Goal: Task Accomplishment & Management: Manage account settings

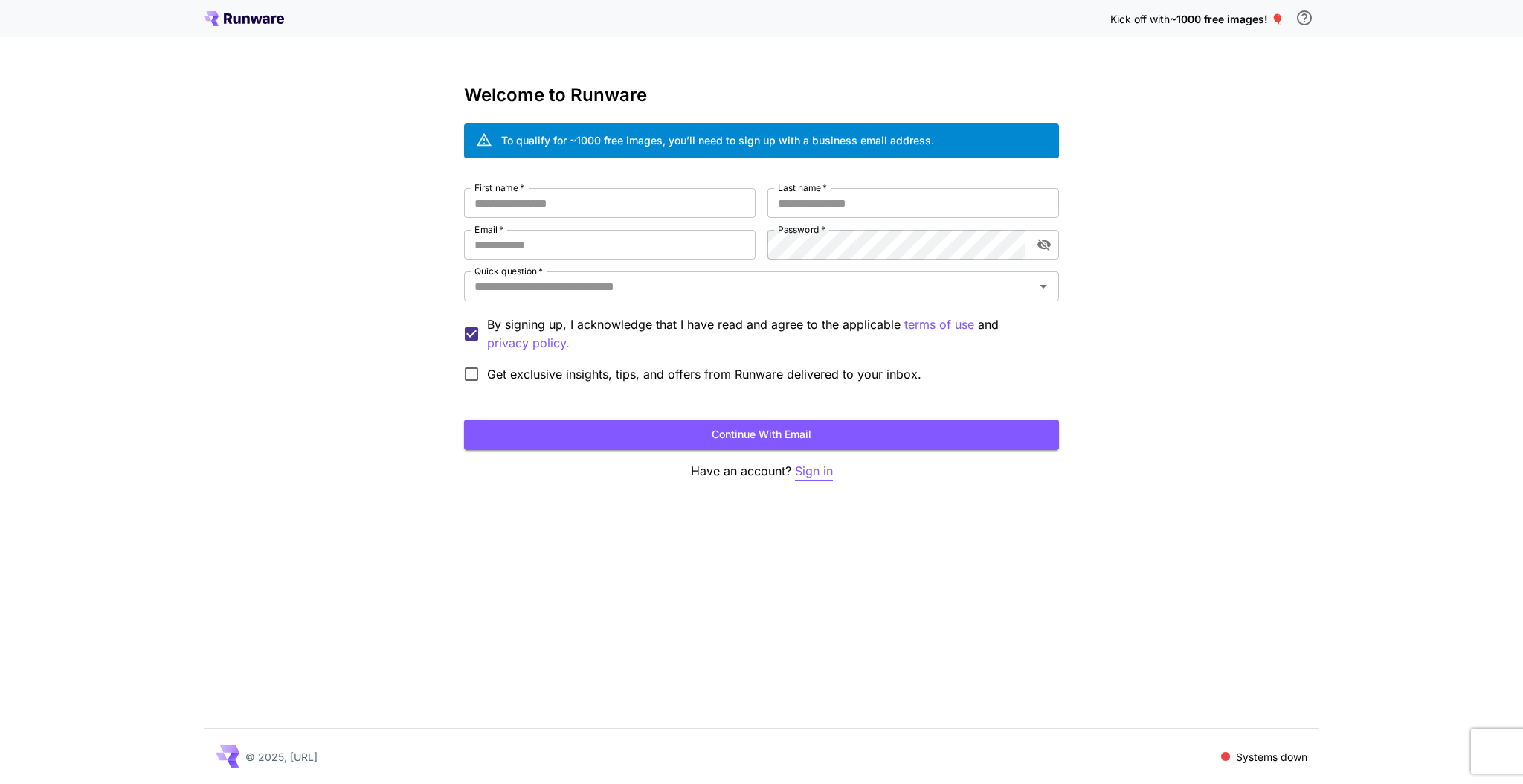
type input "**********"
click at [829, 468] on p "Sign in" at bounding box center [815, 470] width 38 height 18
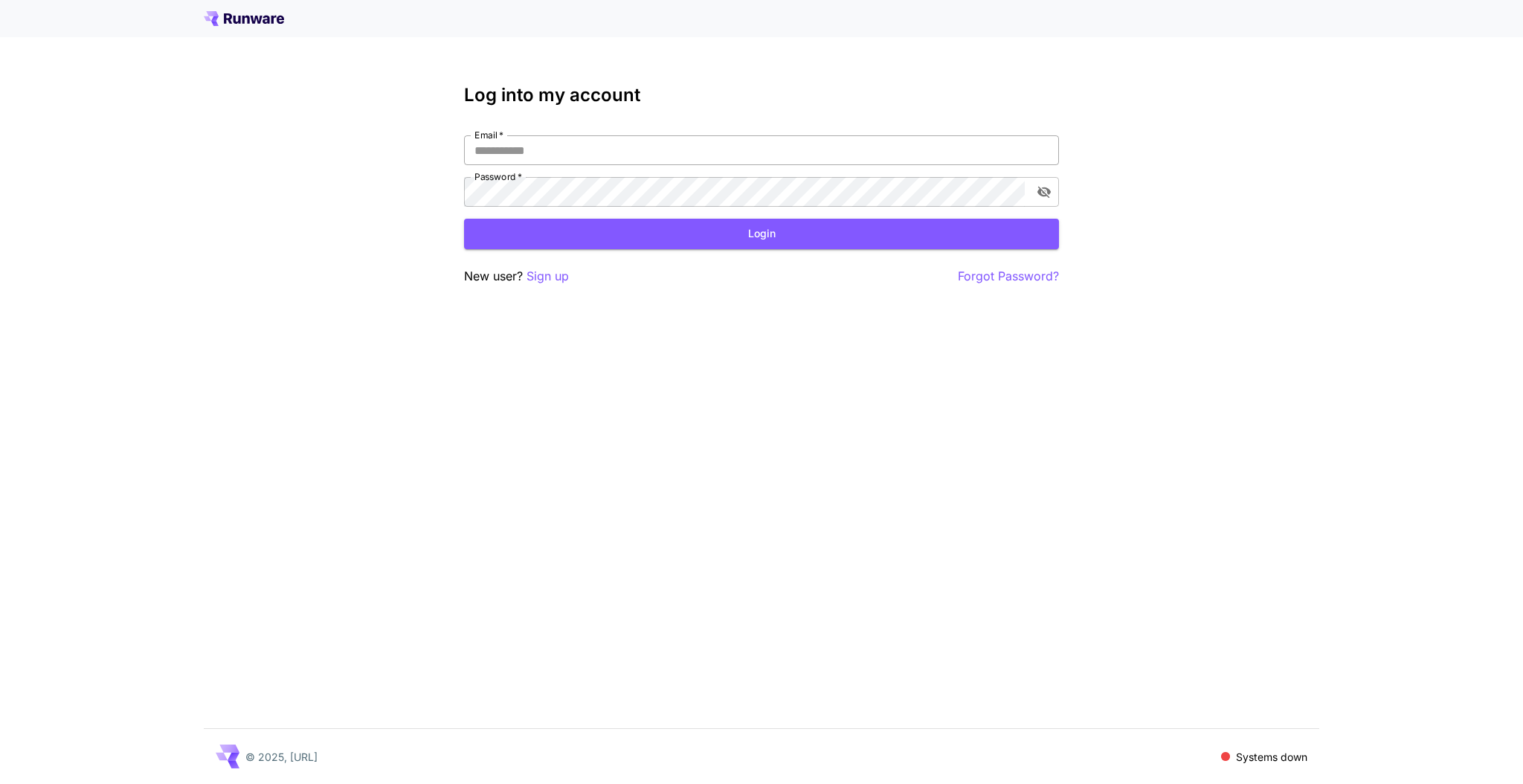
type input "**********"
click at [696, 233] on button "Login" at bounding box center [762, 234] width 595 height 31
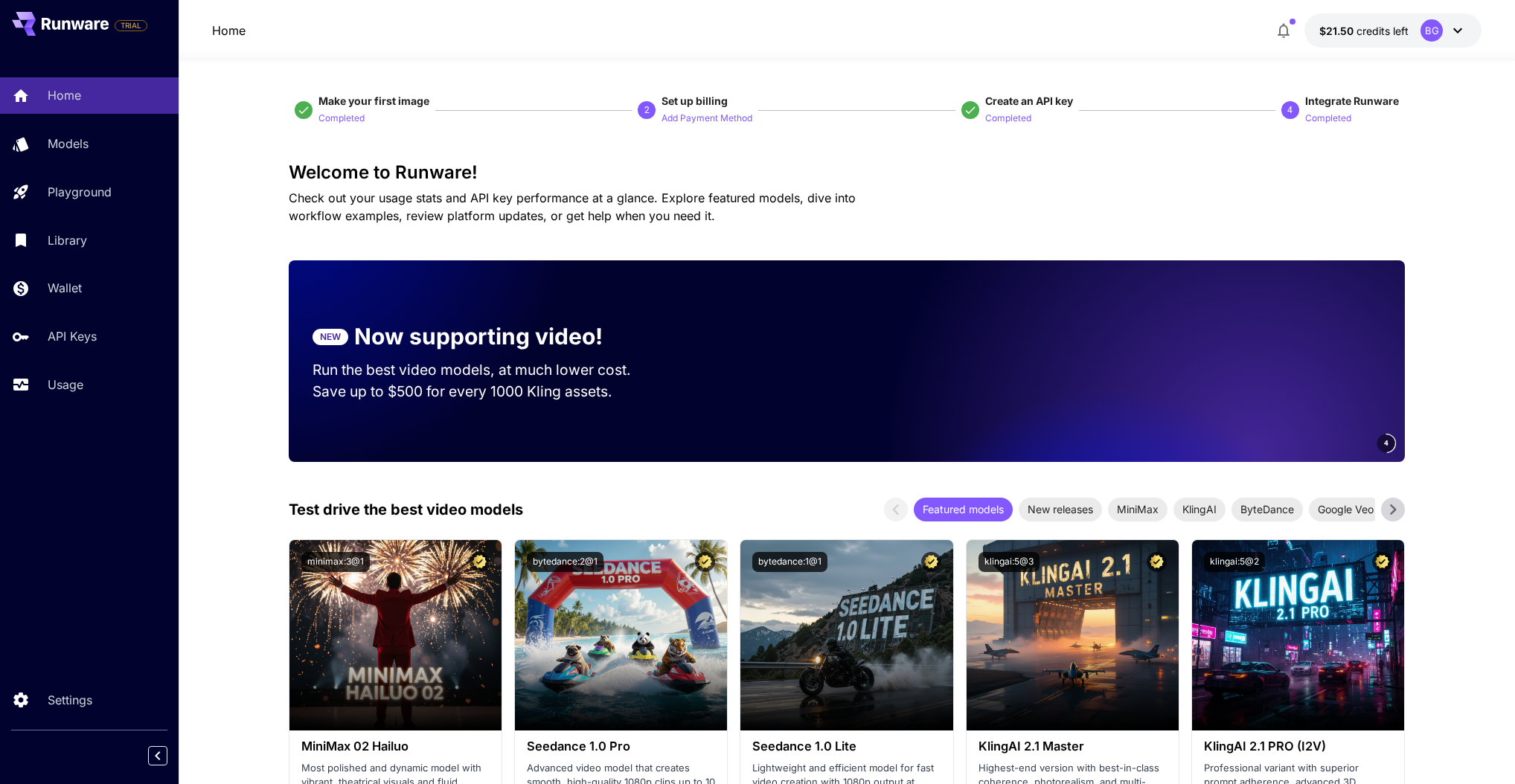
click at [1461, 32] on icon at bounding box center [1458, 31] width 18 height 18
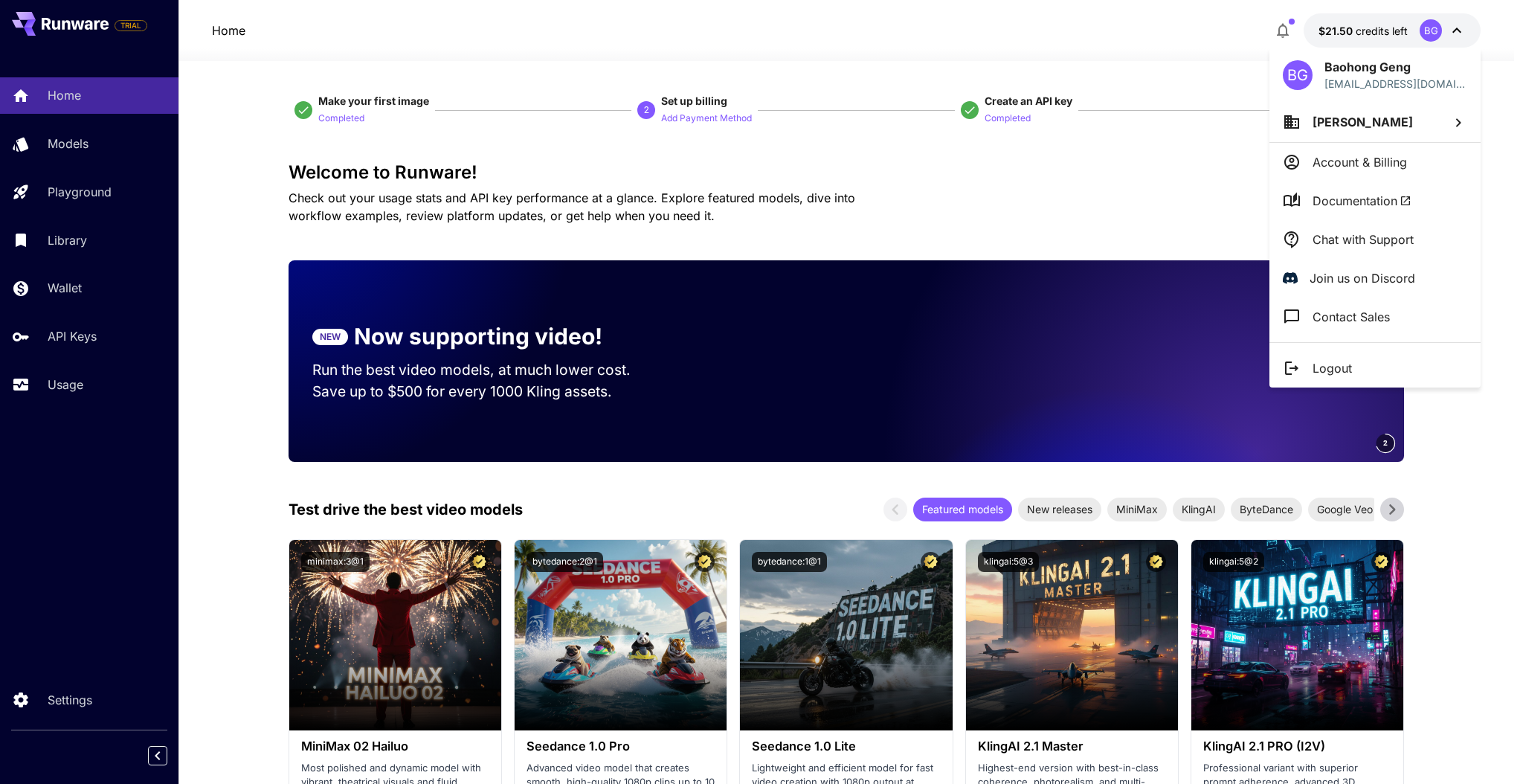
click at [1386, 124] on li "[PERSON_NAME]" at bounding box center [1375, 122] width 212 height 40
click at [1502, 66] on div at bounding box center [761, 392] width 1523 height 784
click at [1210, 29] on div at bounding box center [761, 392] width 1523 height 784
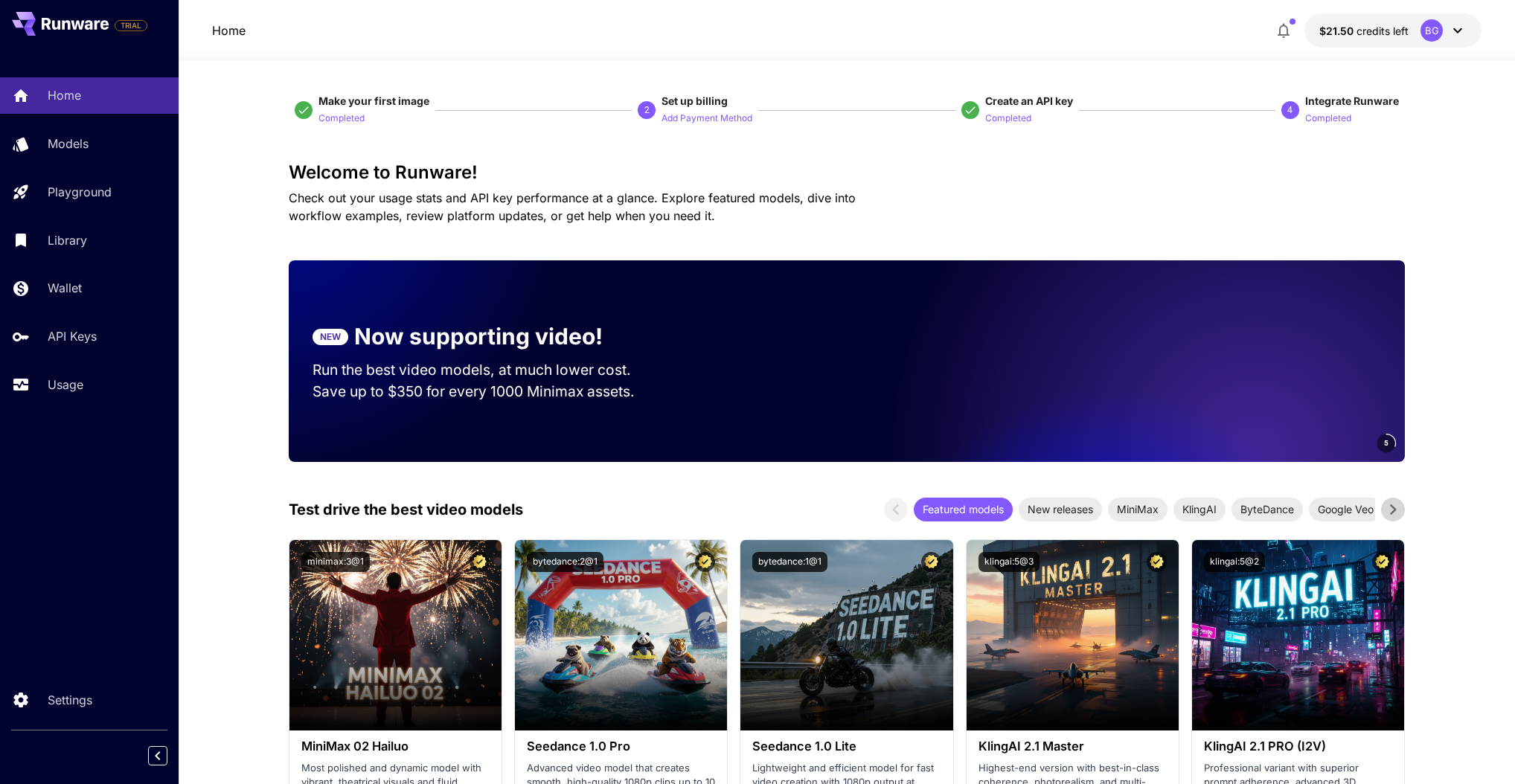
click at [1289, 30] on icon "button" at bounding box center [1283, 31] width 18 height 18
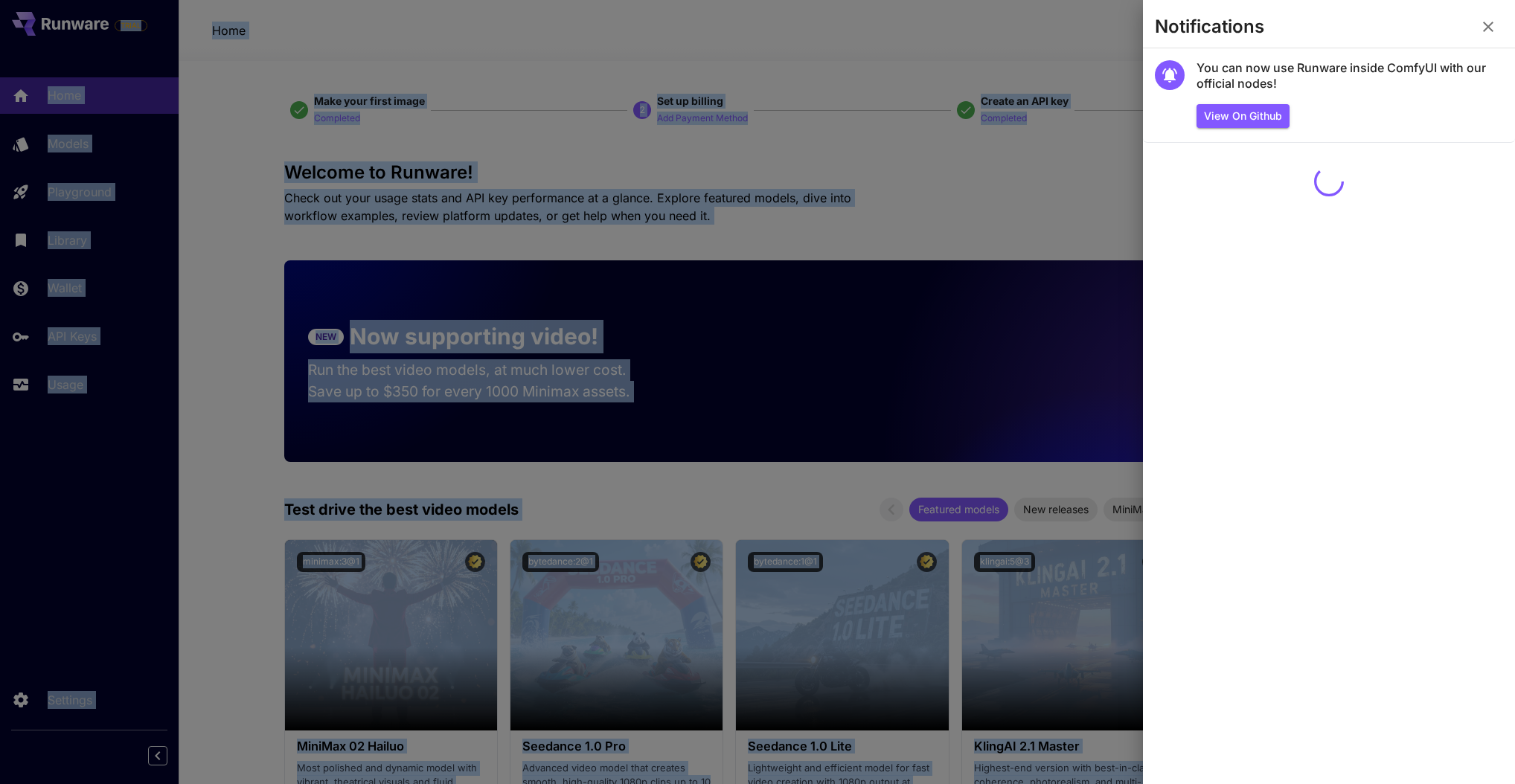
click at [1289, 30] on div at bounding box center [758, 392] width 1515 height 784
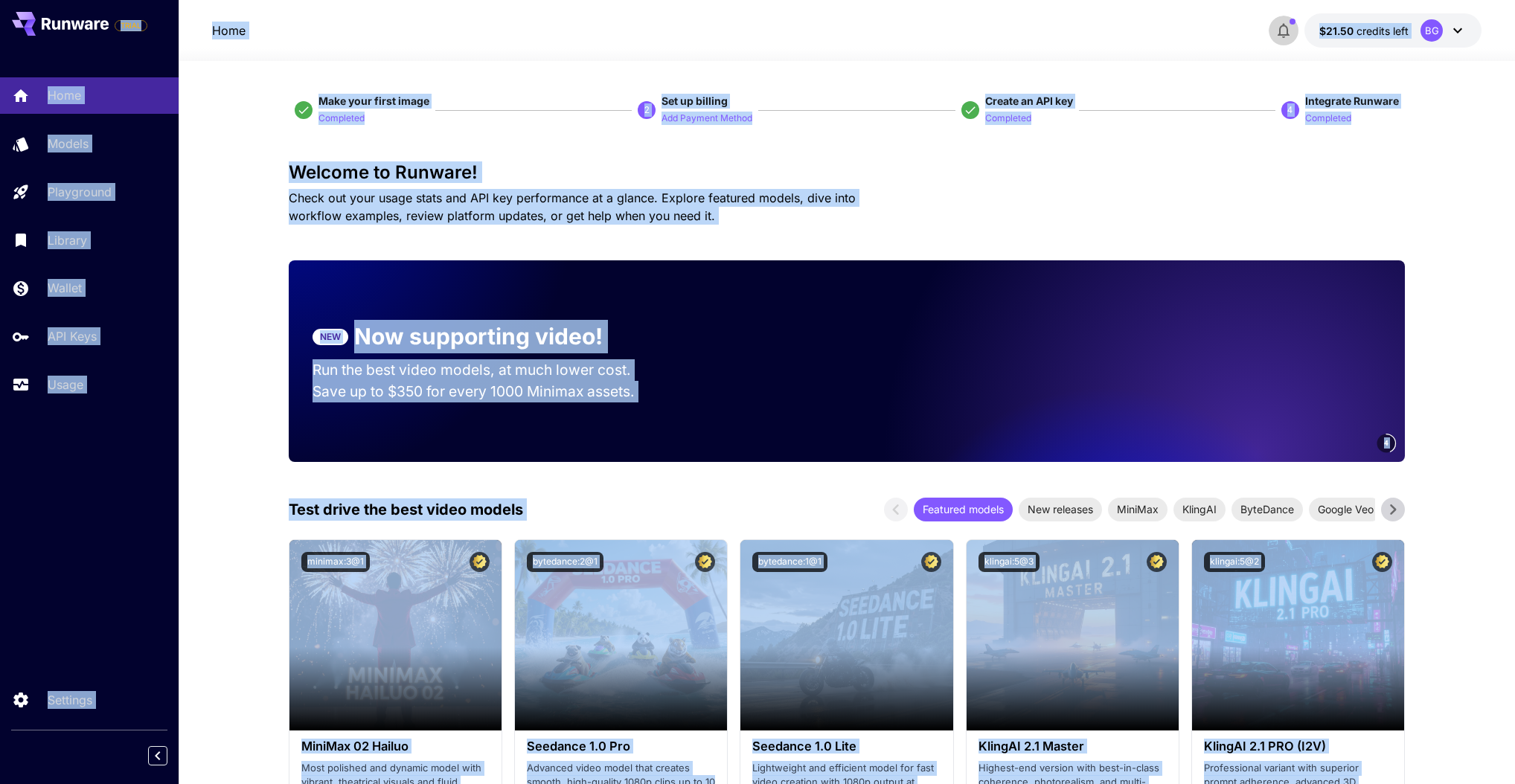
click at [1289, 30] on icon "button" at bounding box center [1283, 31] width 18 height 18
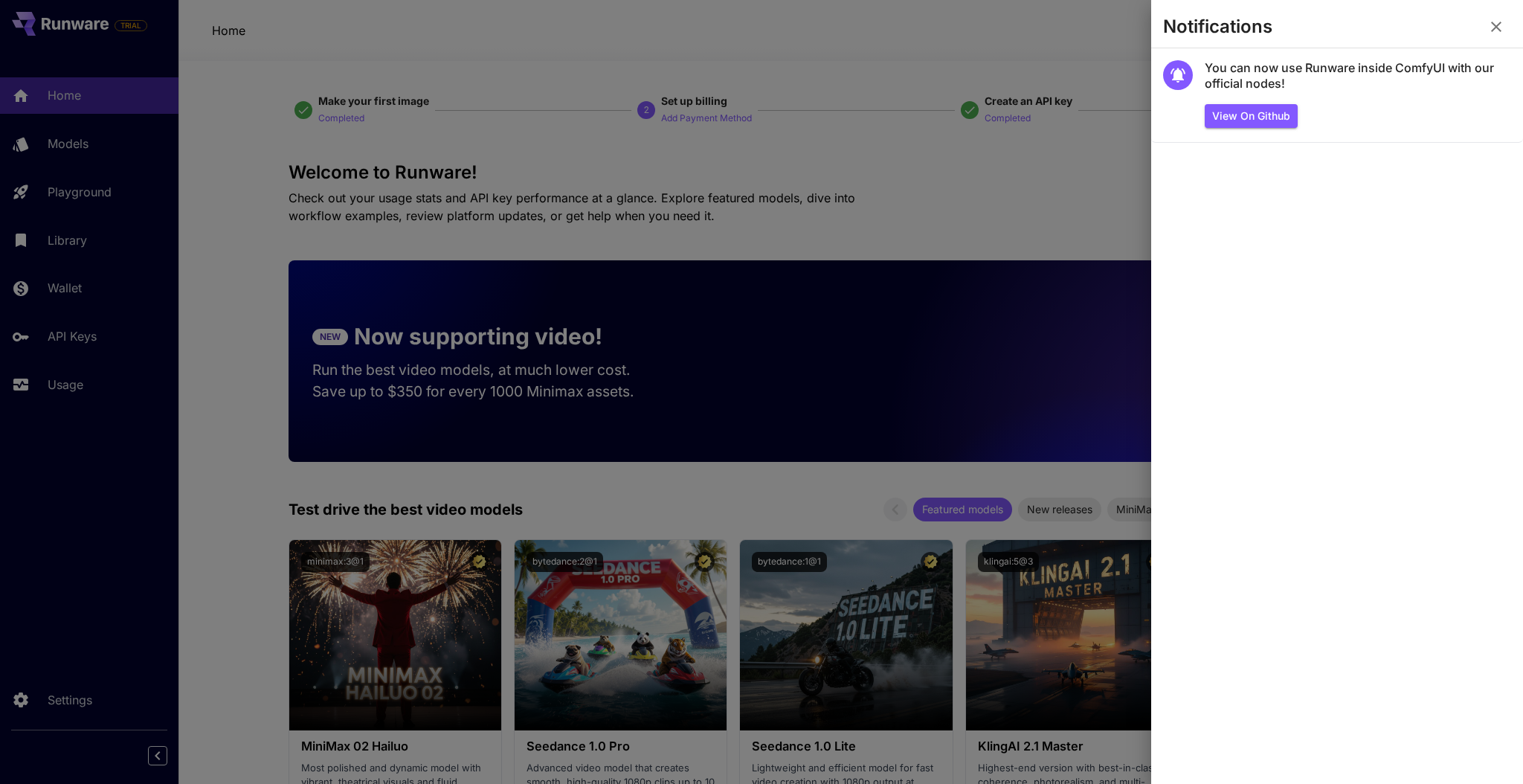
click at [981, 25] on div at bounding box center [761, 392] width 1523 height 784
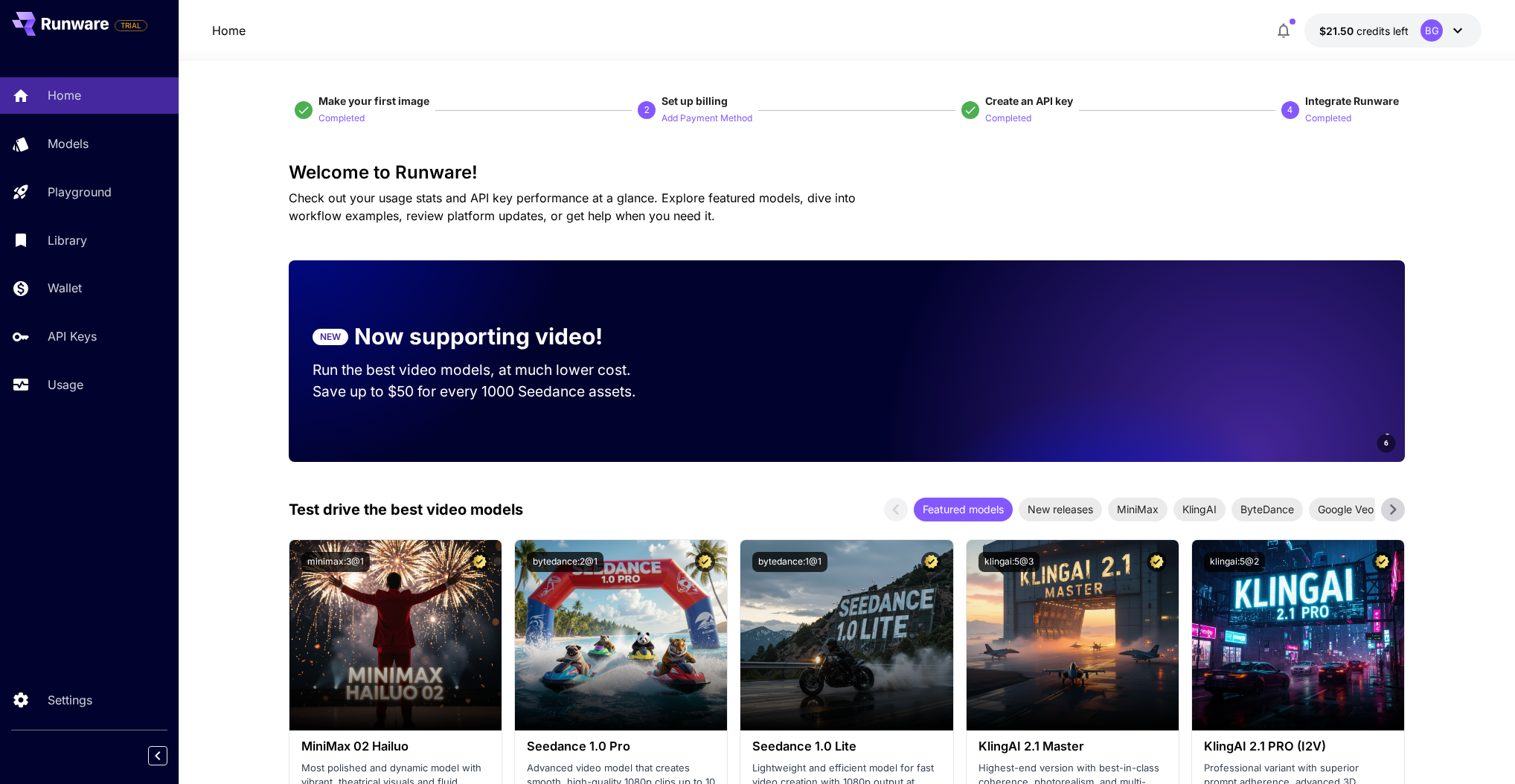
click at [69, 393] on p "Usage" at bounding box center [68, 384] width 35 height 18
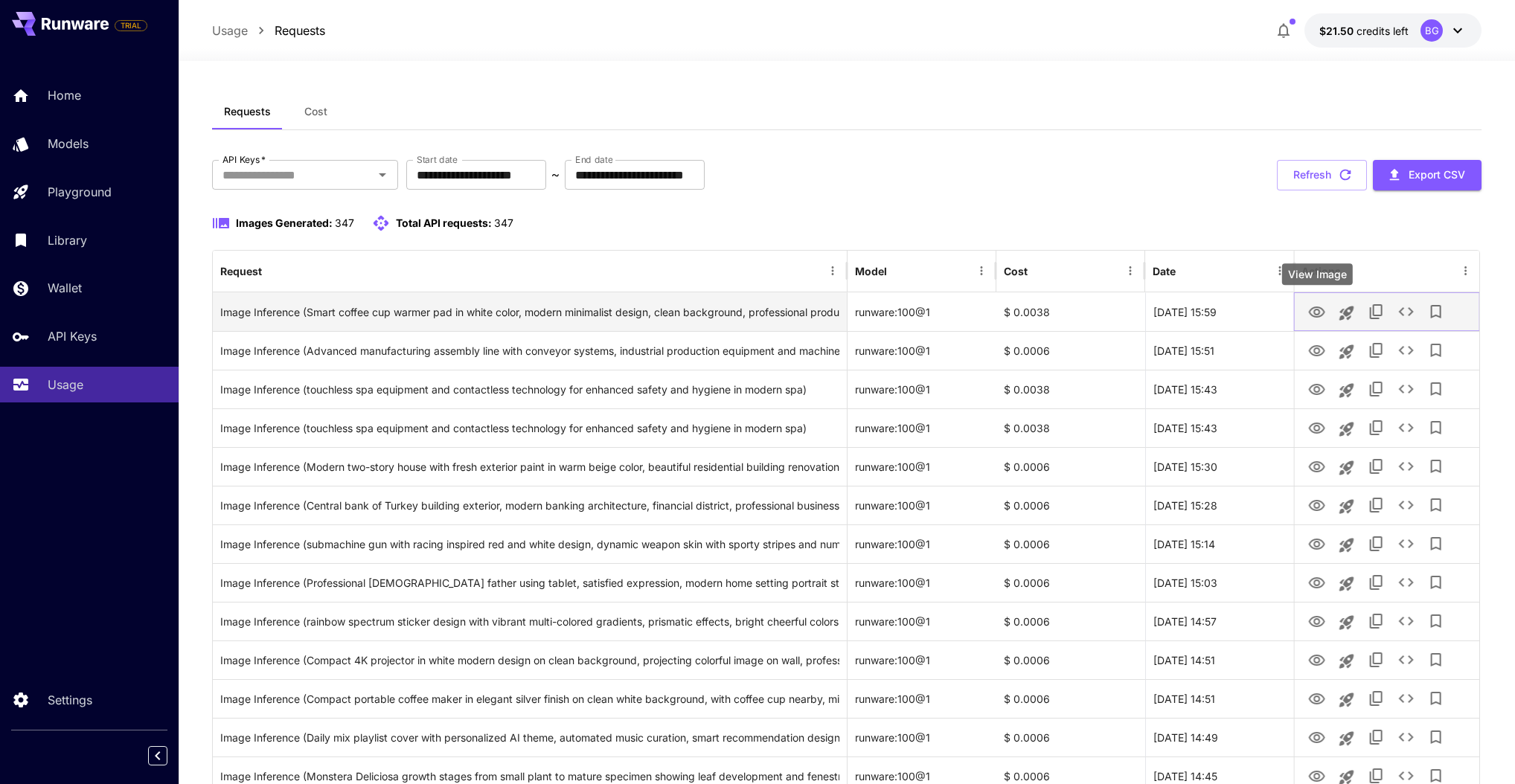
click at [1323, 315] on icon "View Image" at bounding box center [1316, 312] width 18 height 18
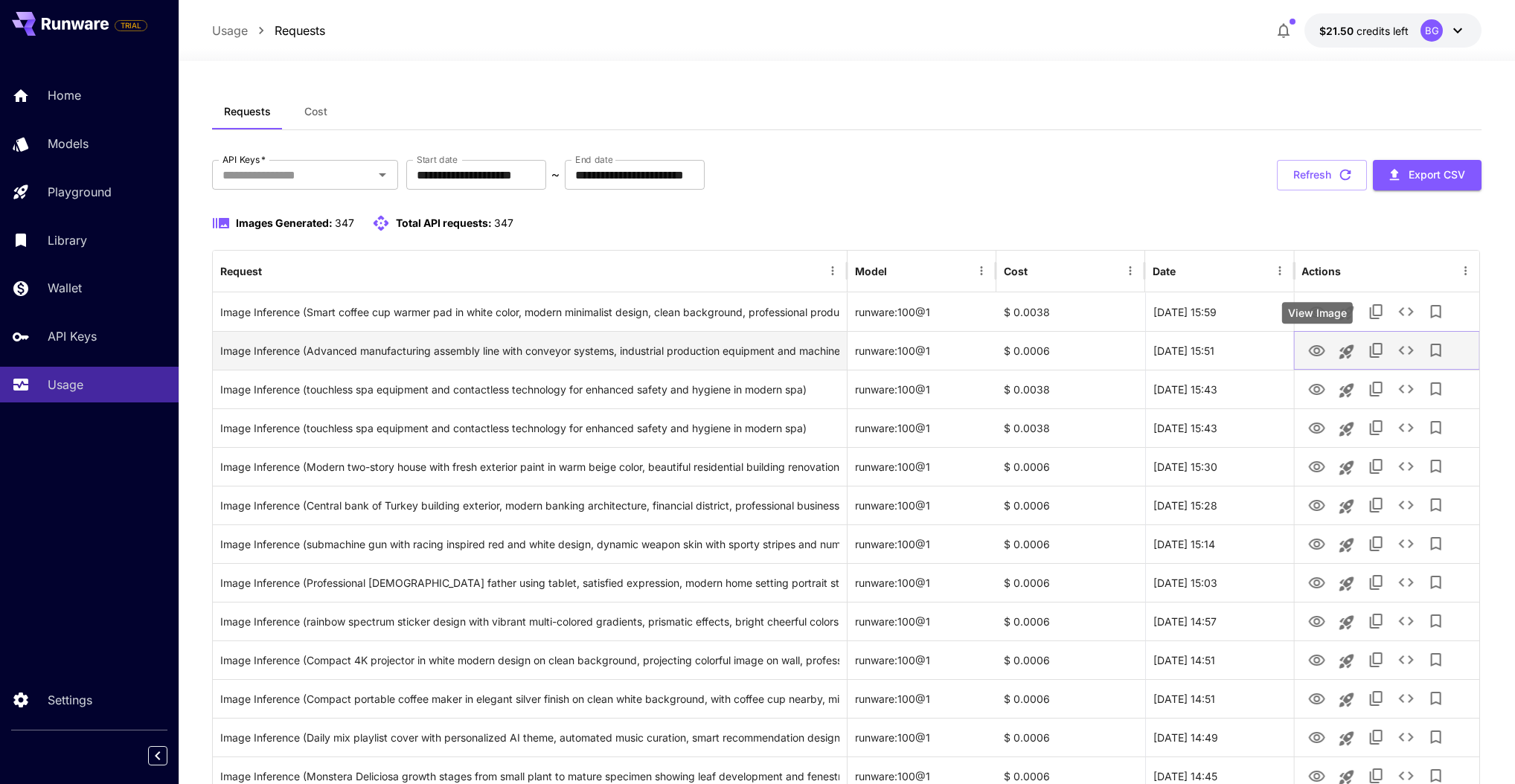
click at [1323, 349] on icon "View Image" at bounding box center [1316, 351] width 16 height 11
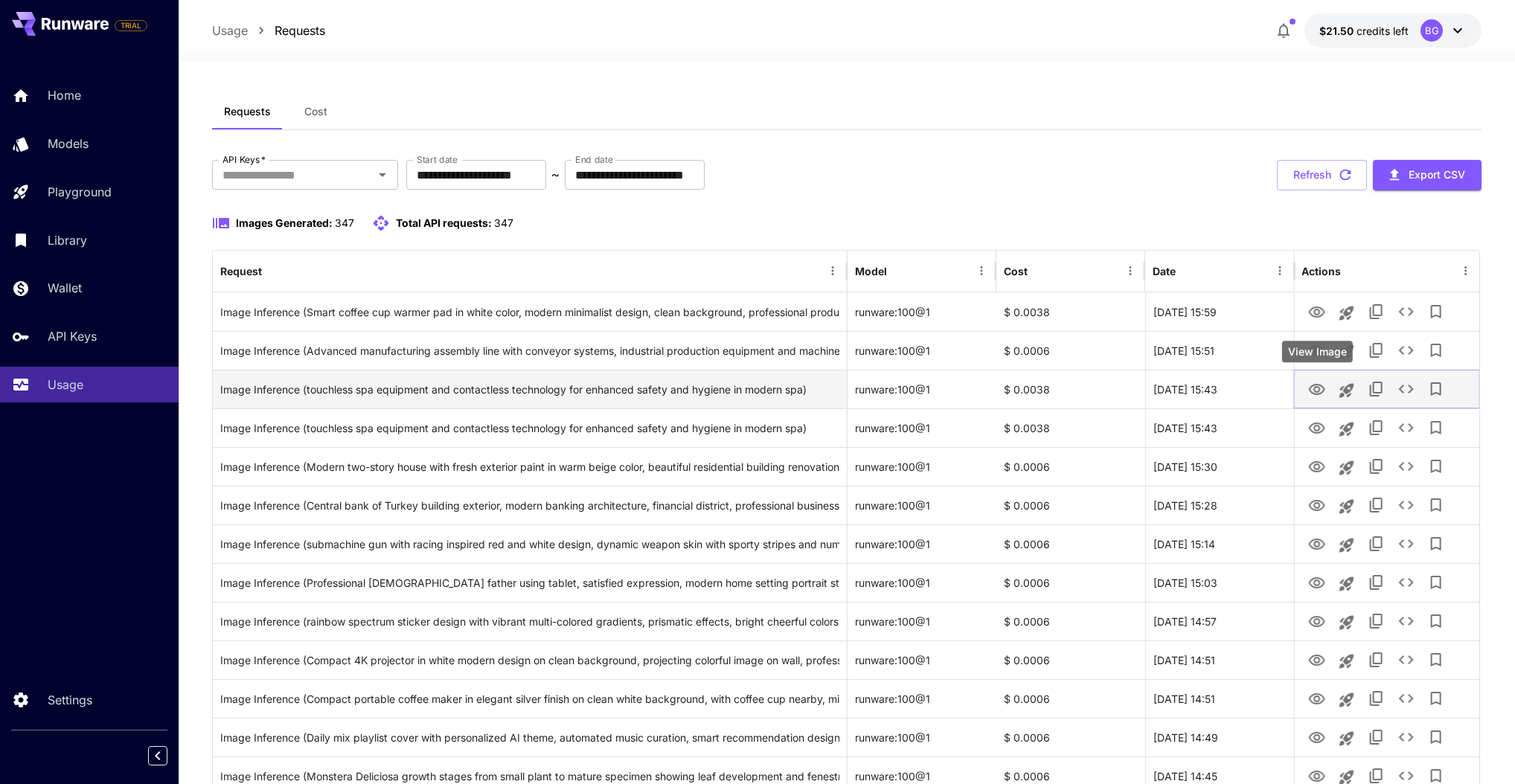
click at [1313, 392] on icon "View Image" at bounding box center [1316, 390] width 16 height 11
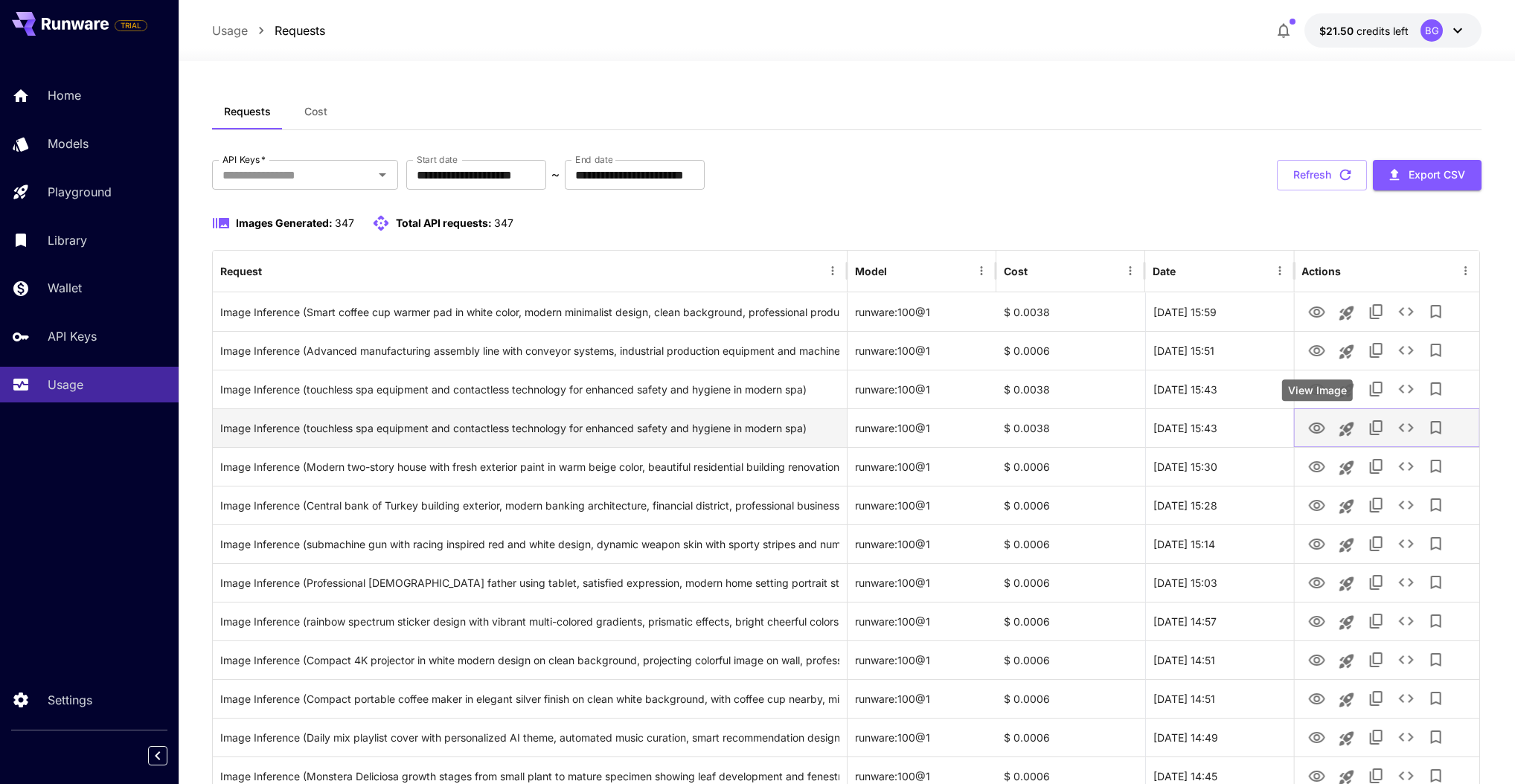
click at [1319, 433] on icon "View Image" at bounding box center [1316, 428] width 18 height 18
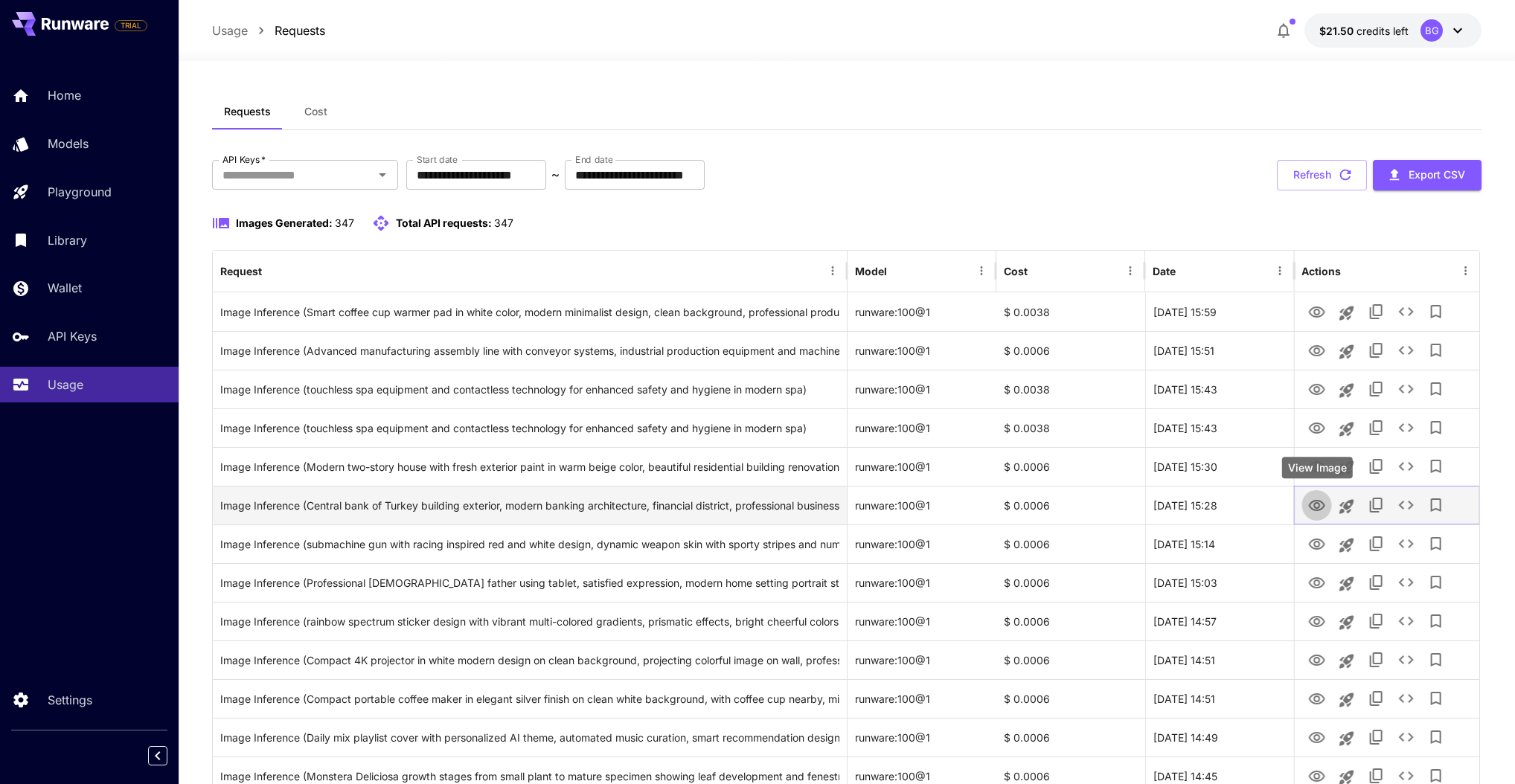
click at [1318, 512] on icon "View Image" at bounding box center [1316, 505] width 18 height 18
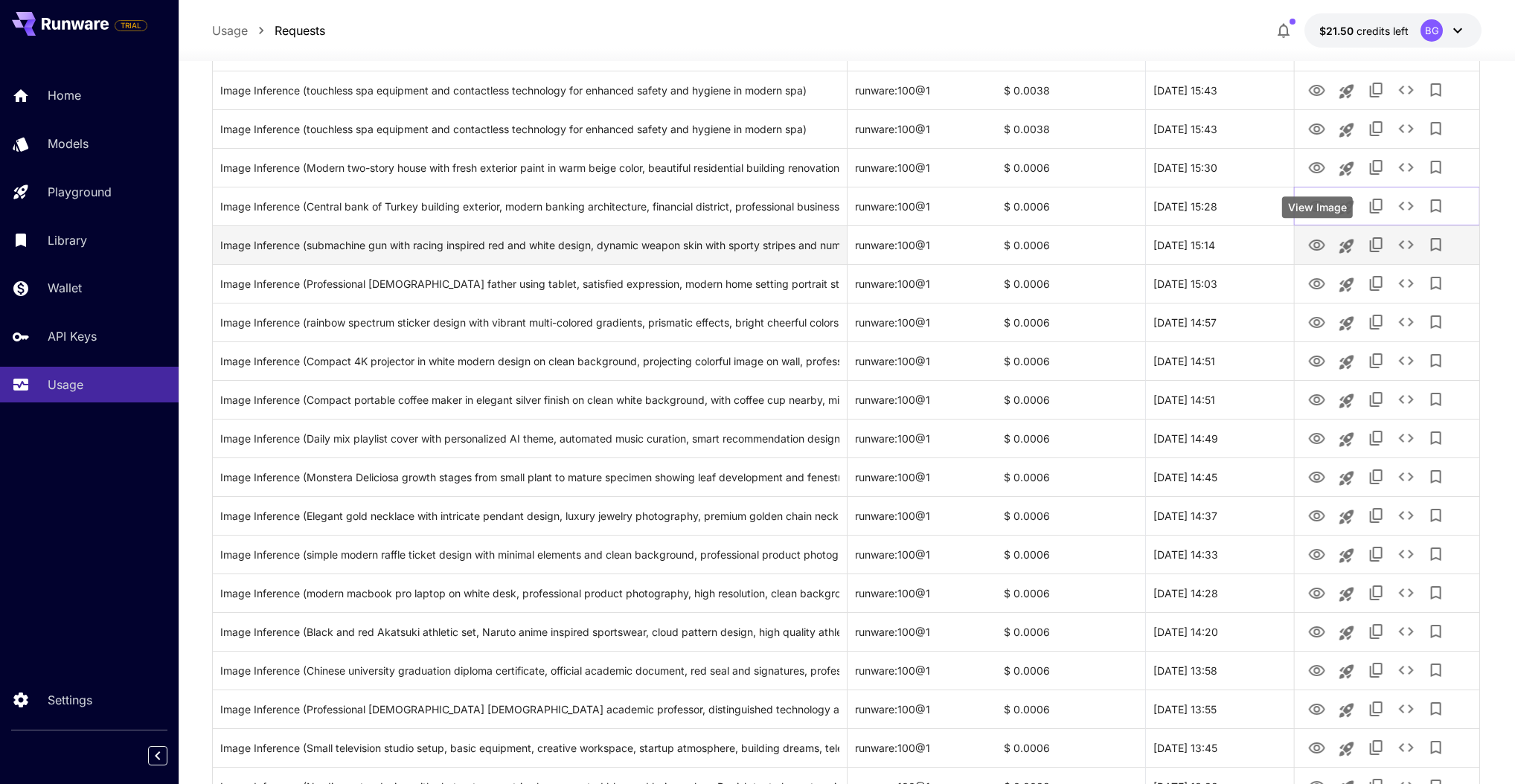
scroll to position [395, 0]
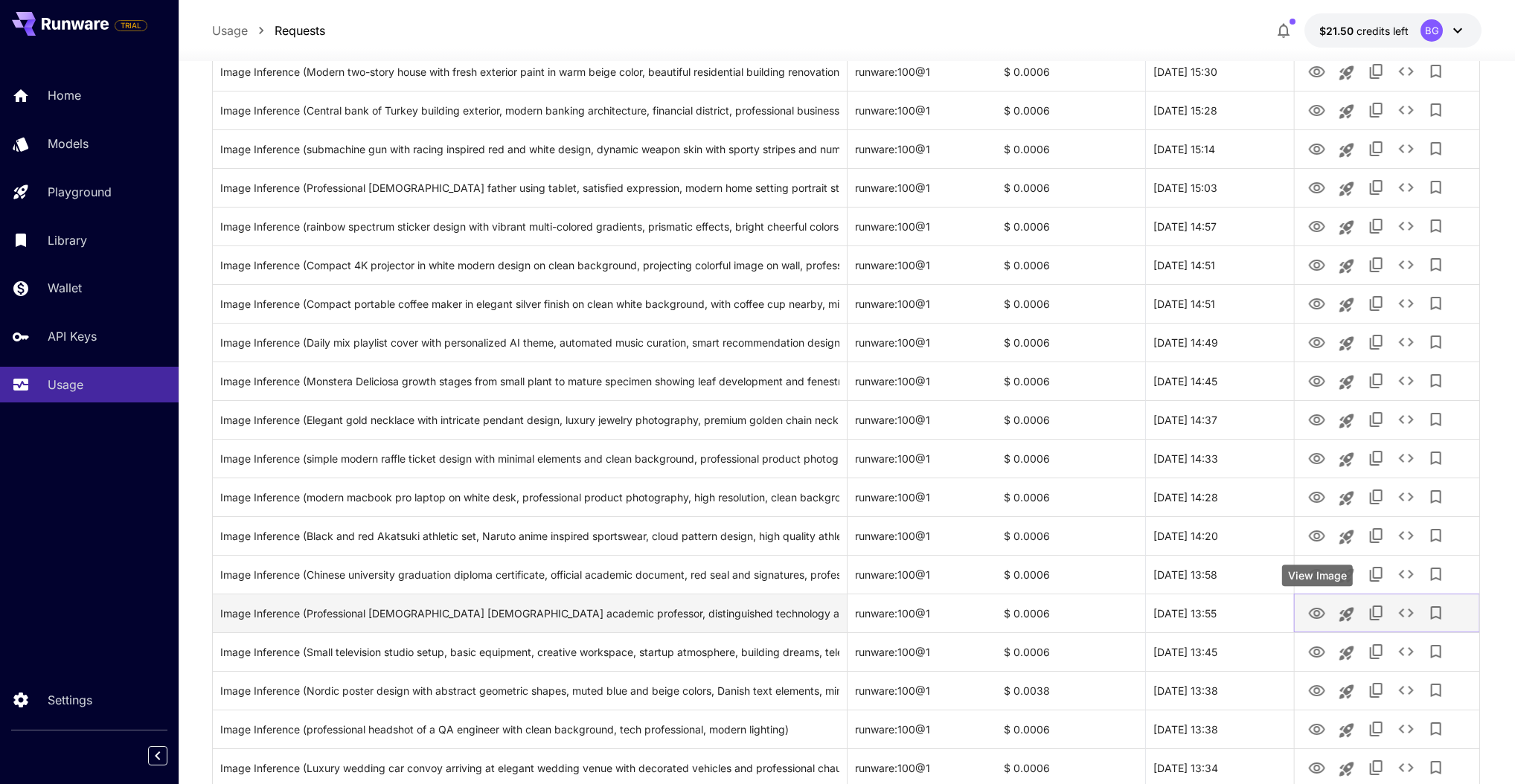
click at [1316, 608] on icon "View Image" at bounding box center [1316, 614] width 16 height 11
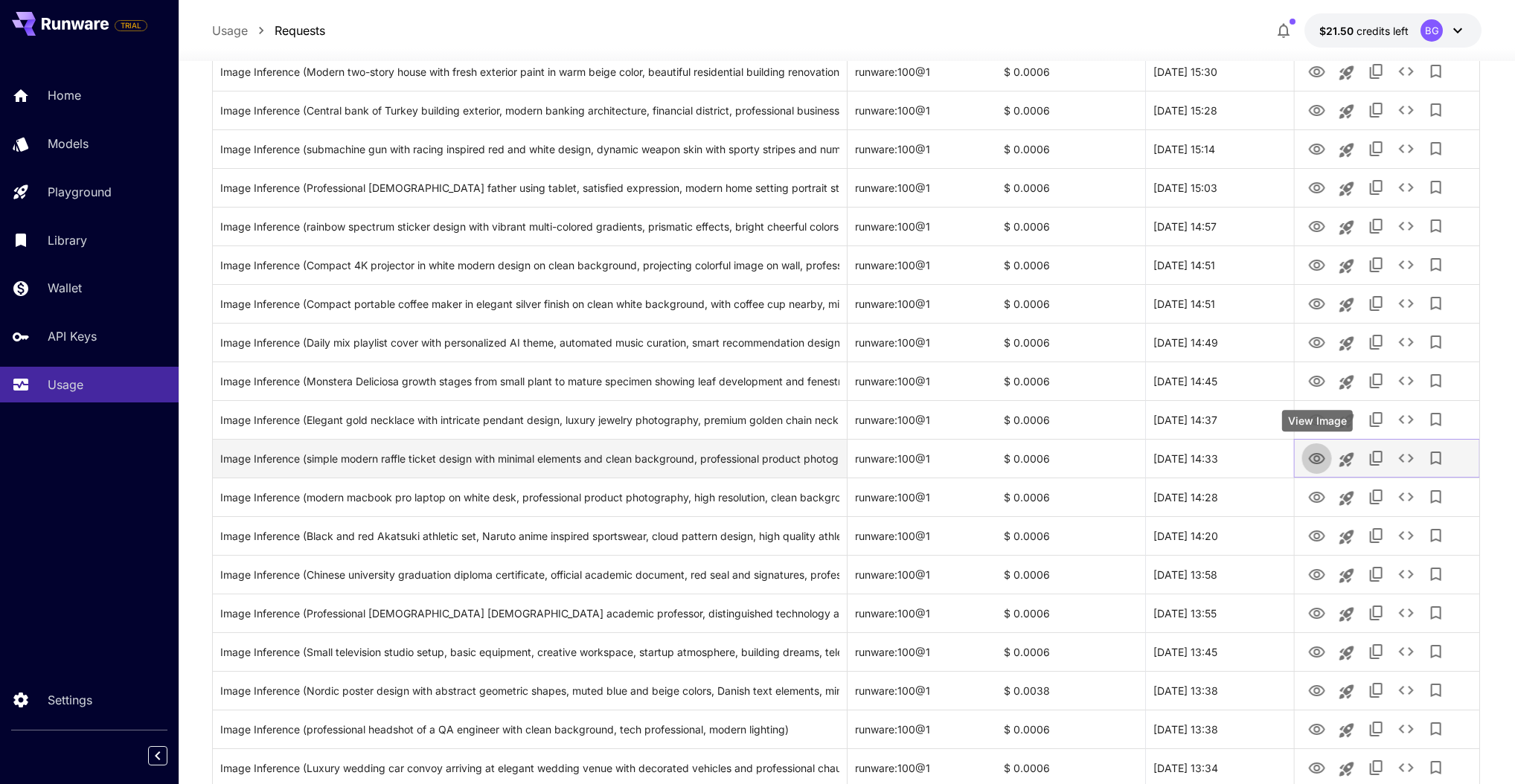
click at [1315, 453] on icon "View Image" at bounding box center [1316, 459] width 16 height 11
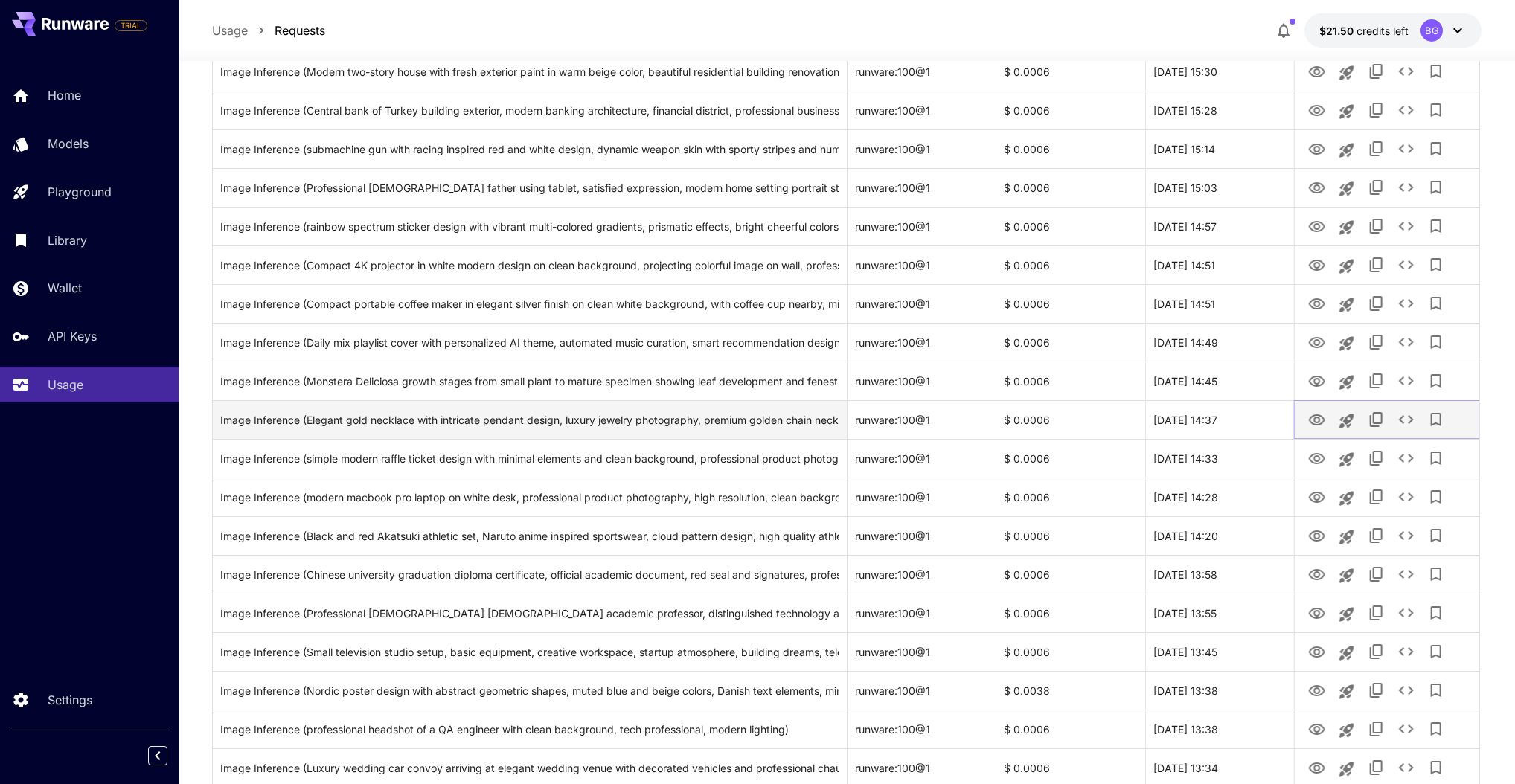
click at [1320, 421] on icon "View Image" at bounding box center [1316, 420] width 18 height 18
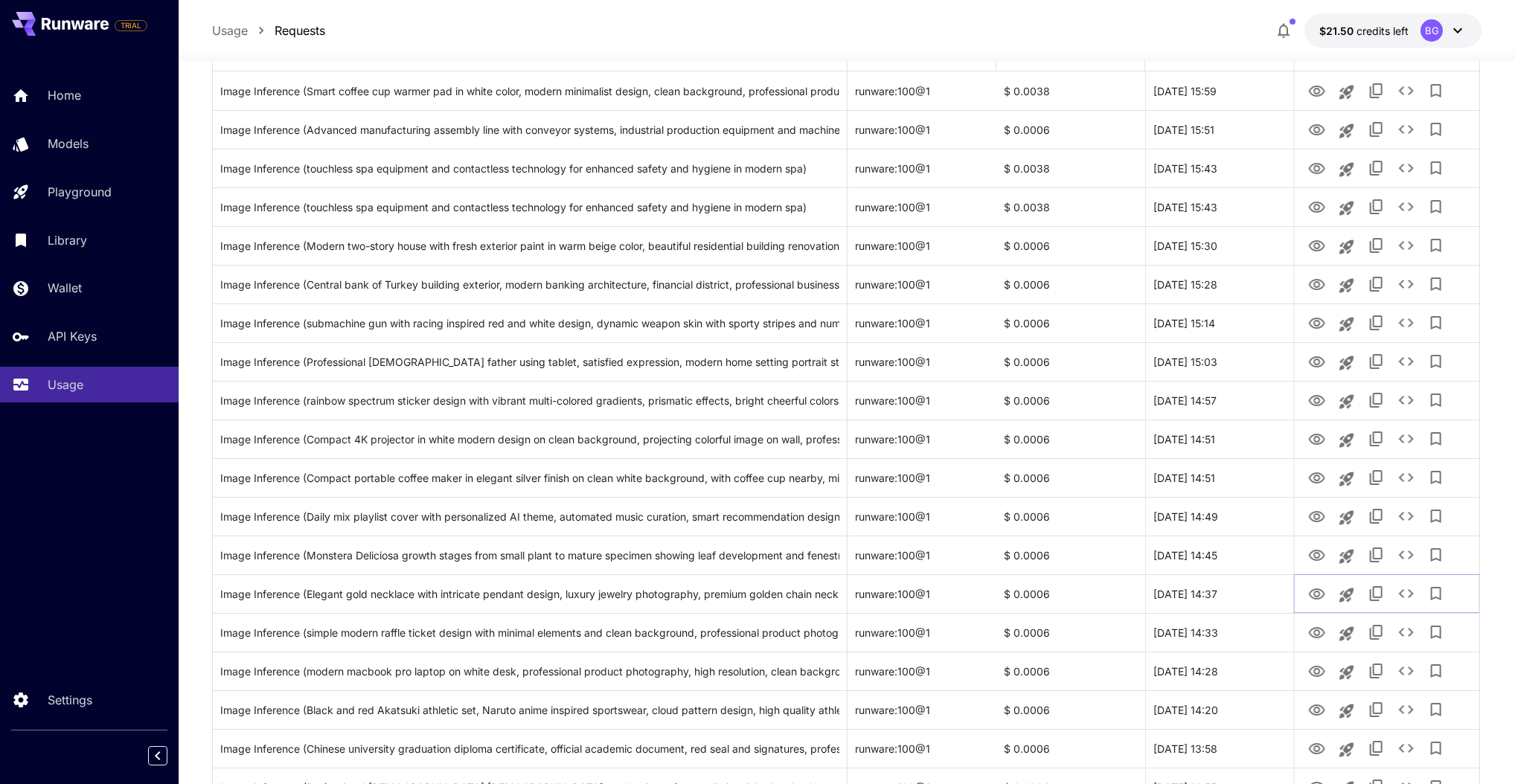
scroll to position [0, 0]
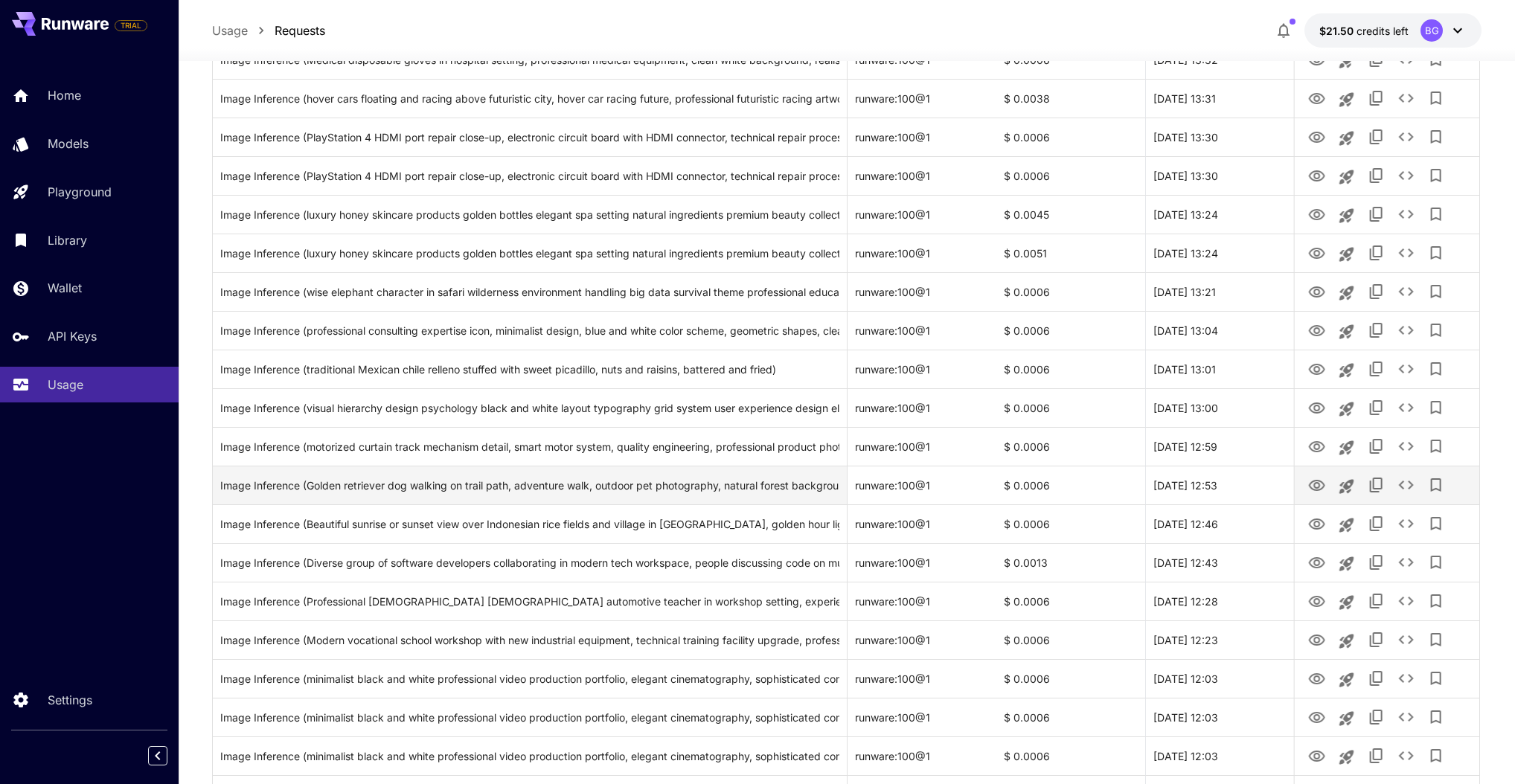
scroll to position [1178, 0]
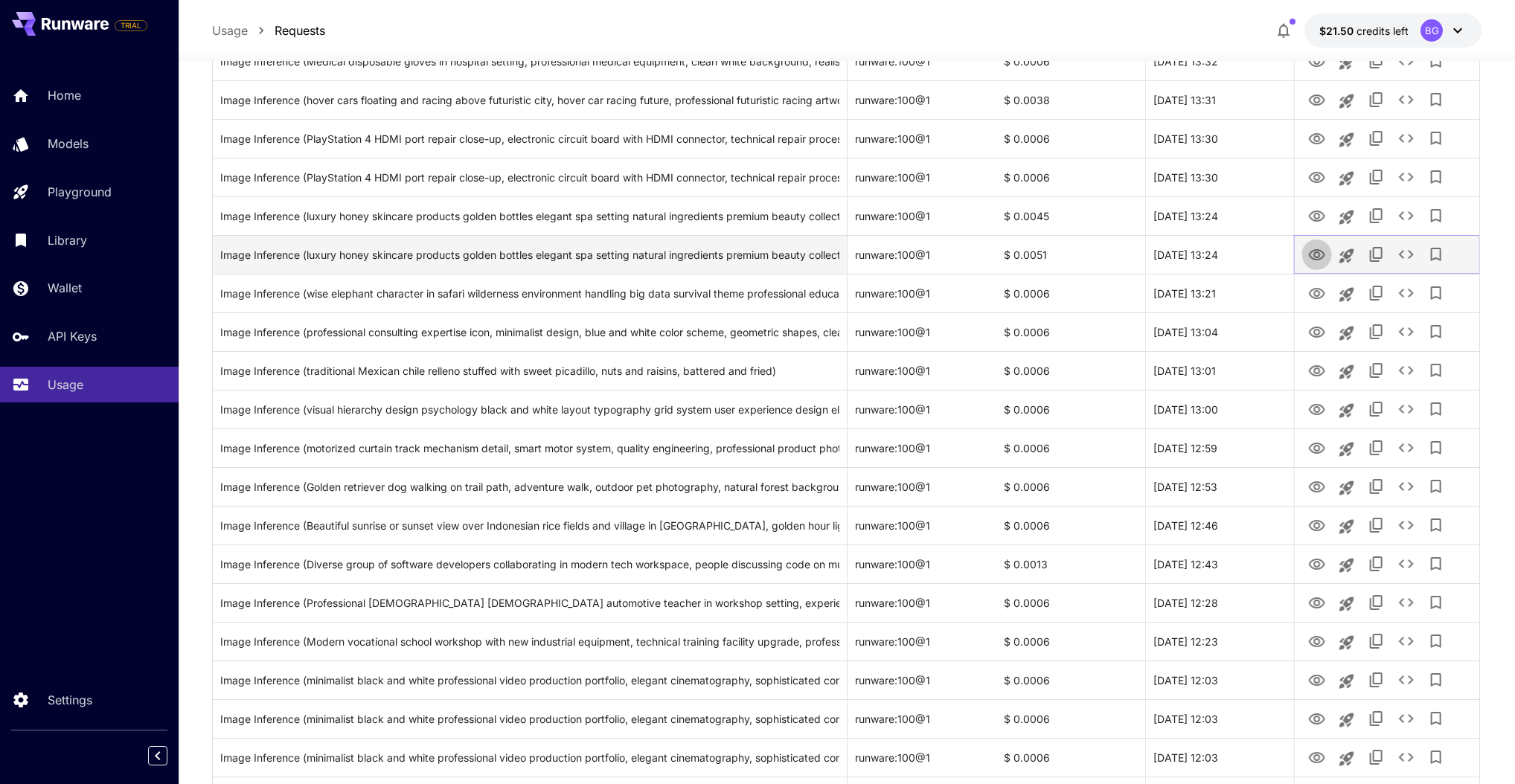
click at [1315, 255] on icon "View Image" at bounding box center [1316, 255] width 16 height 11
click at [1034, 257] on div "$ 0.0051" at bounding box center [1070, 255] width 148 height 38
click at [1066, 257] on div "$ 0.0051" at bounding box center [1070, 255] width 148 height 38
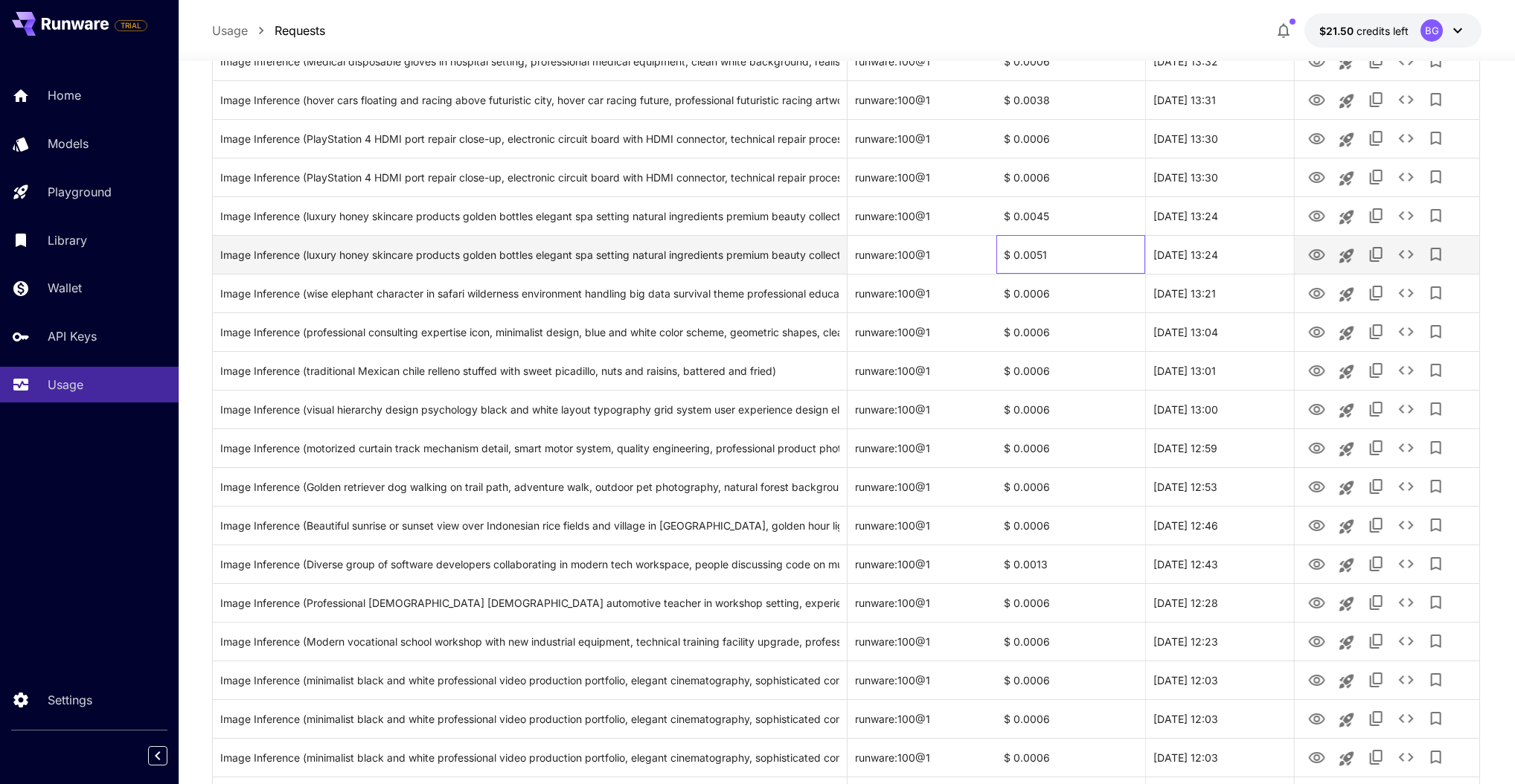
click at [1066, 257] on div "$ 0.0051" at bounding box center [1070, 255] width 148 height 38
click at [1199, 259] on div "[DATE] 13:24" at bounding box center [1219, 255] width 148 height 38
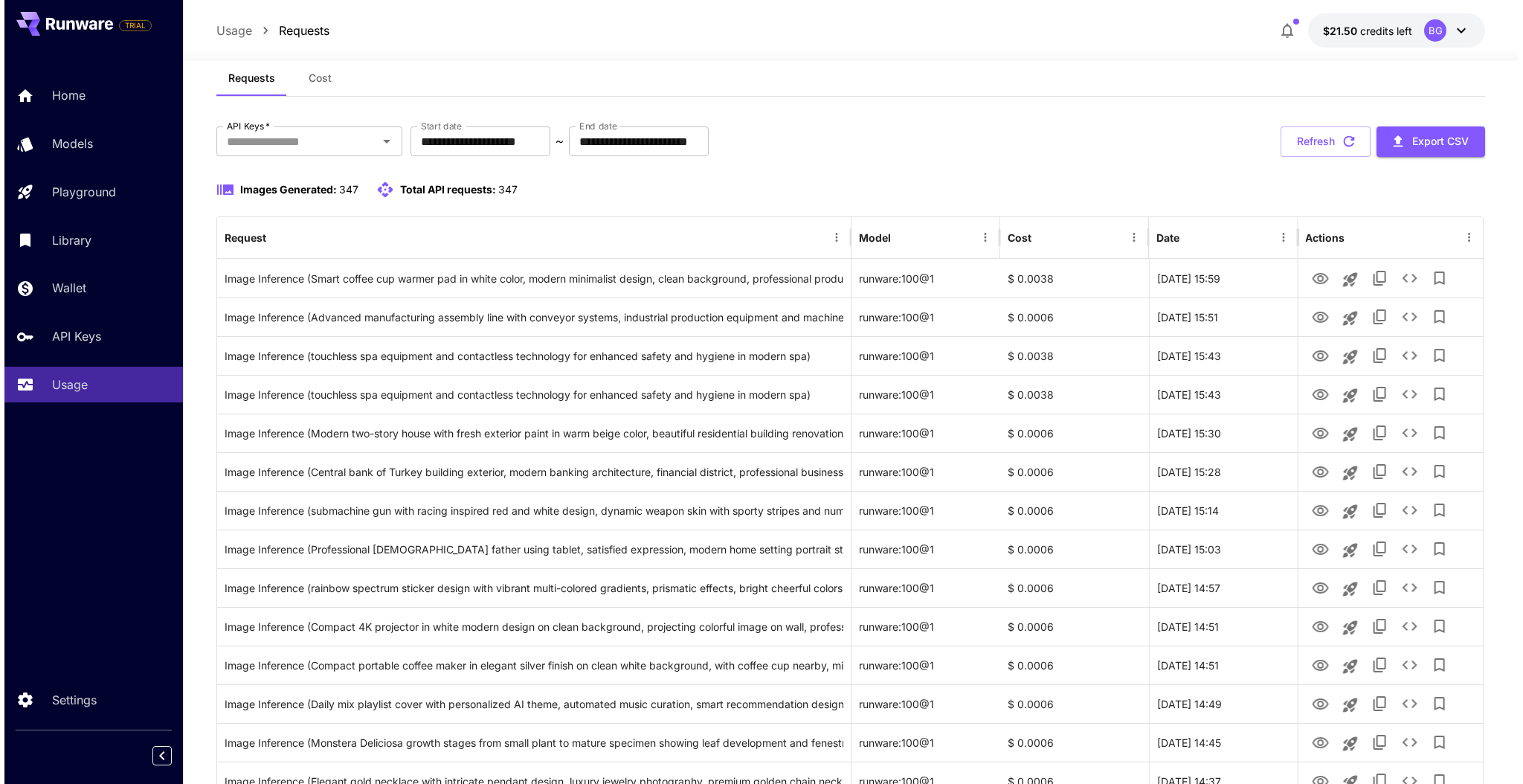
scroll to position [0, 0]
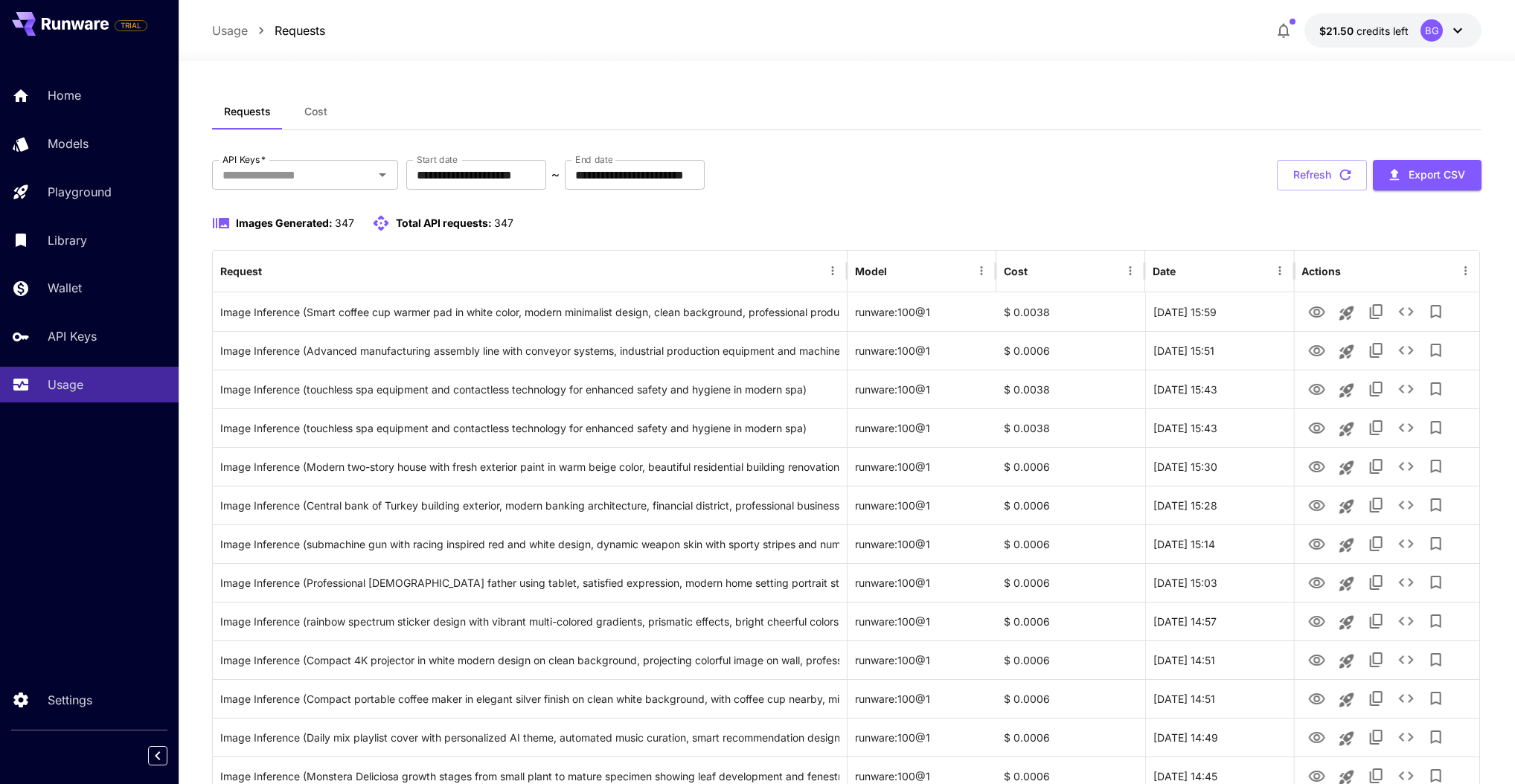
click at [315, 119] on button "Cost" at bounding box center [316, 111] width 67 height 35
